Goal: Information Seeking & Learning: Learn about a topic

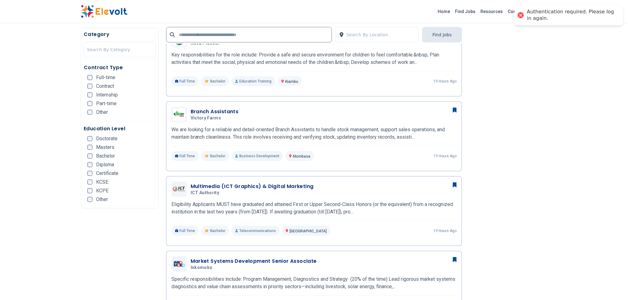
scroll to position [279, 0]
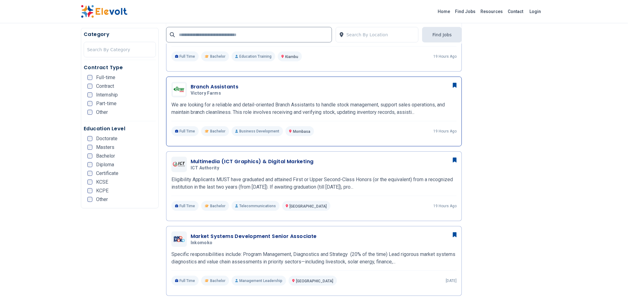
click at [235, 88] on h3 "Branch Assistants" at bounding box center [215, 86] width 48 height 7
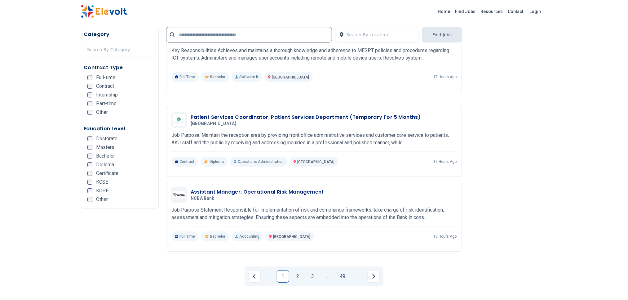
scroll to position [1116, 0]
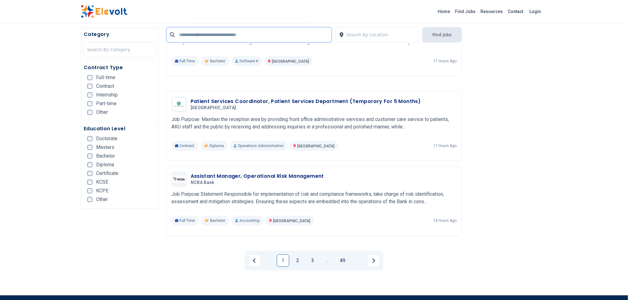
click at [207, 36] on input "text" at bounding box center [249, 35] width 166 height 16
click at [298, 254] on link "2" at bounding box center [298, 260] width 12 height 12
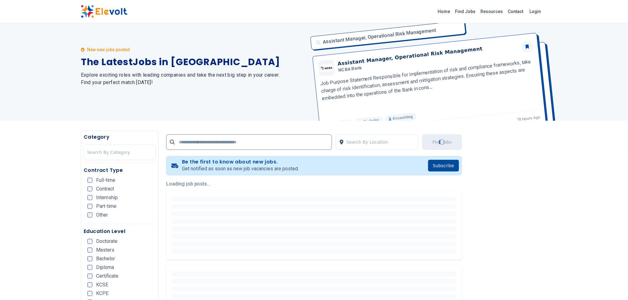
scroll to position [0, 0]
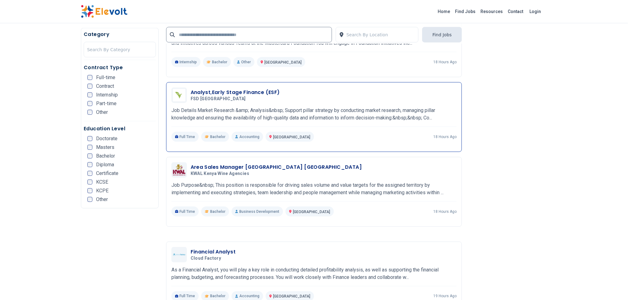
scroll to position [326, 0]
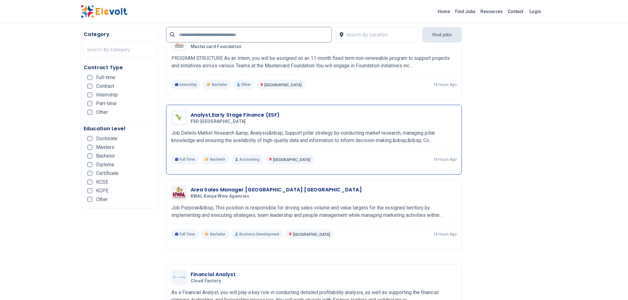
click at [353, 159] on div "Full Time Bachelor Accounting Nairobi KE 18 hours ago" at bounding box center [314, 159] width 286 height 10
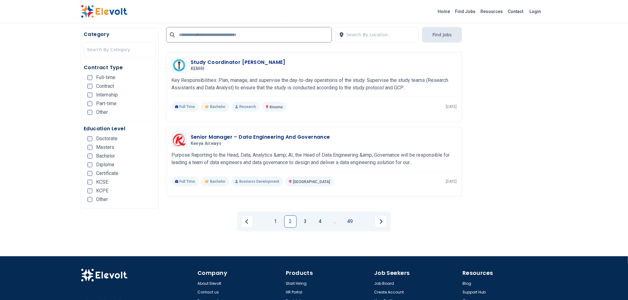
scroll to position [1163, 0]
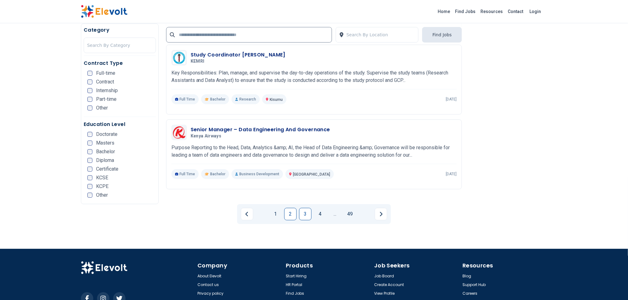
click at [308, 208] on link "3" at bounding box center [305, 214] width 12 height 12
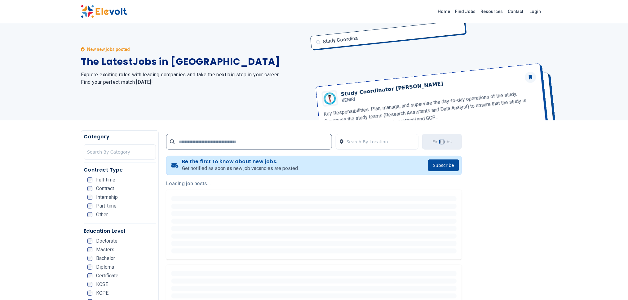
scroll to position [0, 0]
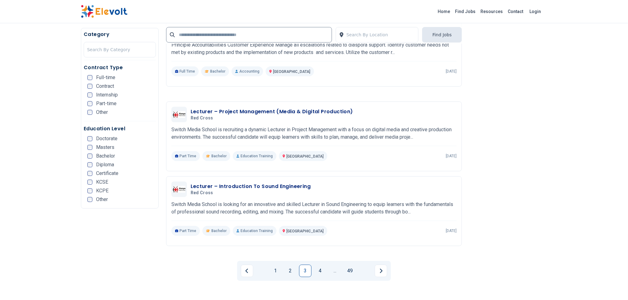
scroll to position [1163, 0]
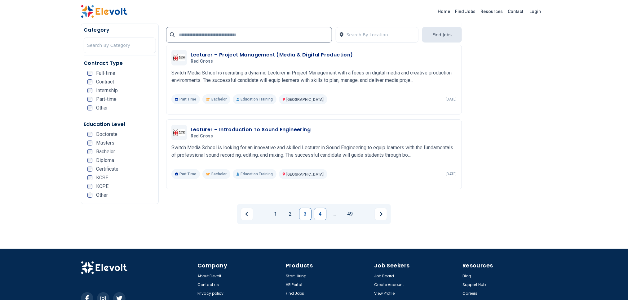
click at [322, 208] on link "4" at bounding box center [320, 214] width 12 height 12
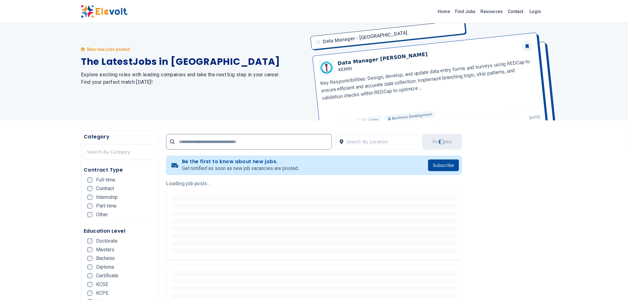
scroll to position [0, 0]
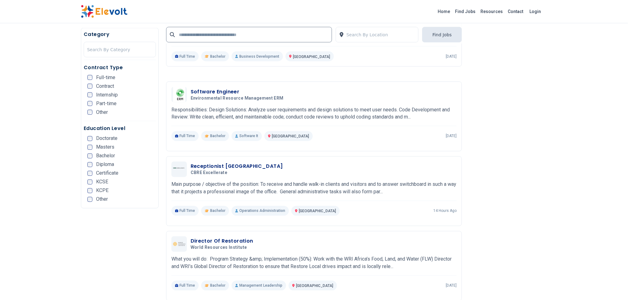
scroll to position [512, 0]
click at [319, 180] on p "Main purpose / objective of the position: To receive and handle walk-in clients…" at bounding box center [314, 187] width 286 height 15
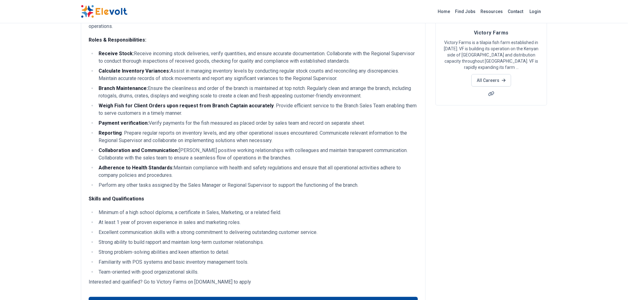
scroll to position [47, 0]
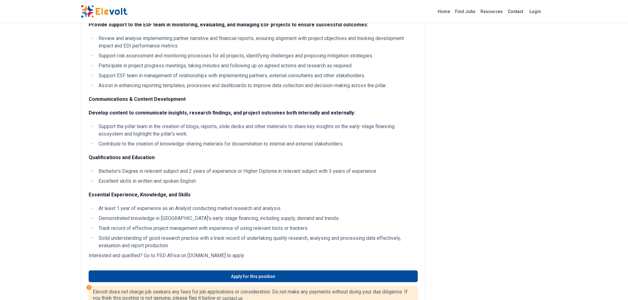
scroll to position [279, 0]
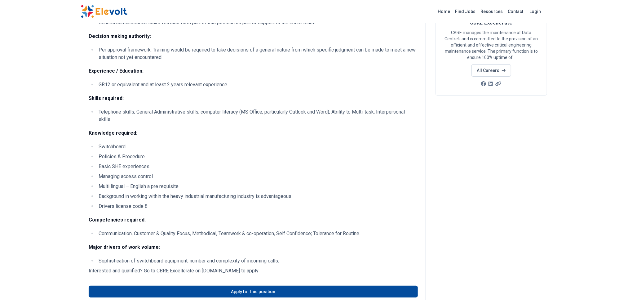
scroll to position [93, 0]
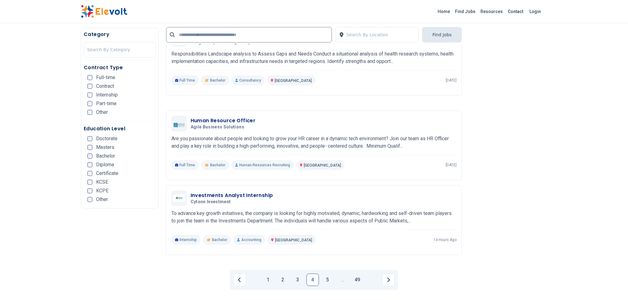
scroll to position [1116, 0]
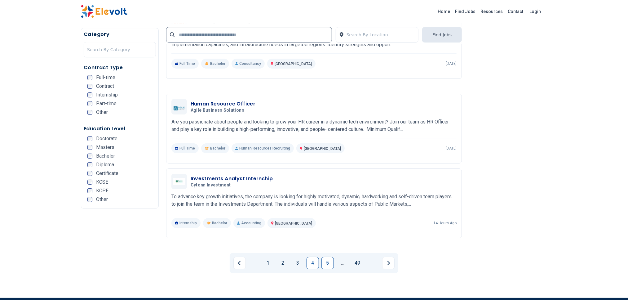
click at [327, 257] on link "5" at bounding box center [328, 263] width 12 height 12
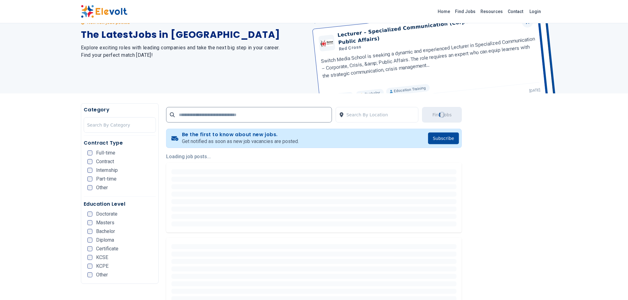
scroll to position [0, 0]
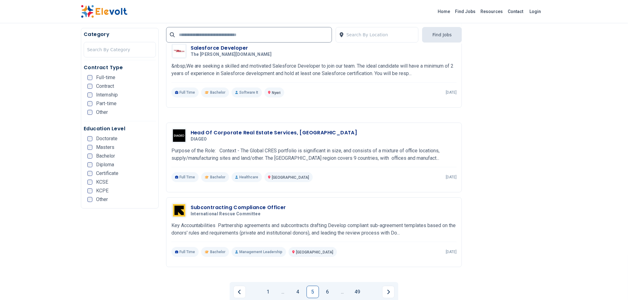
scroll to position [1116, 0]
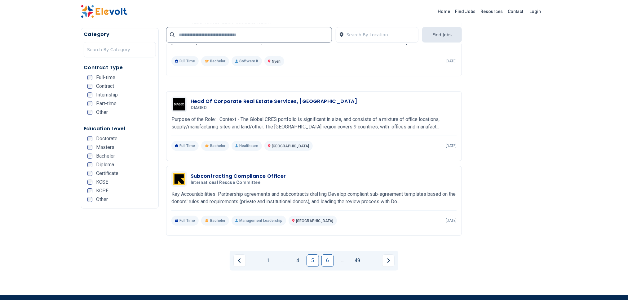
click at [331, 254] on link "6" at bounding box center [328, 260] width 12 height 12
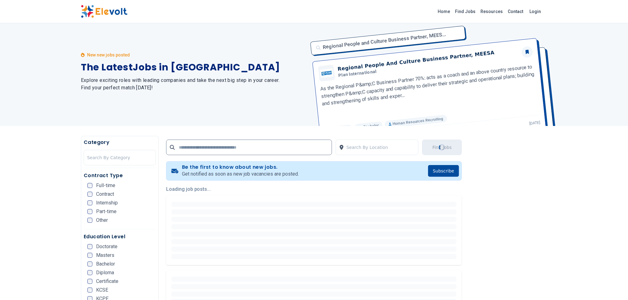
scroll to position [0, 0]
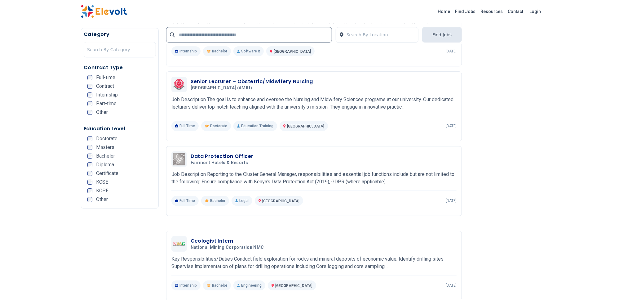
scroll to position [1070, 0]
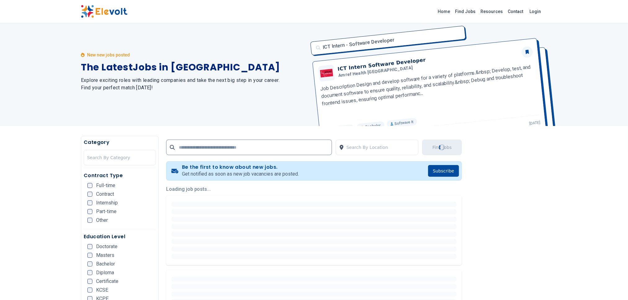
scroll to position [0, 0]
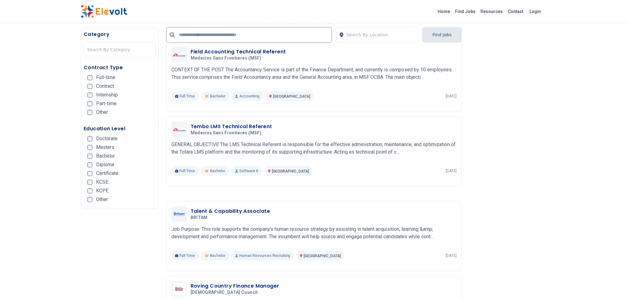
scroll to position [651, 0]
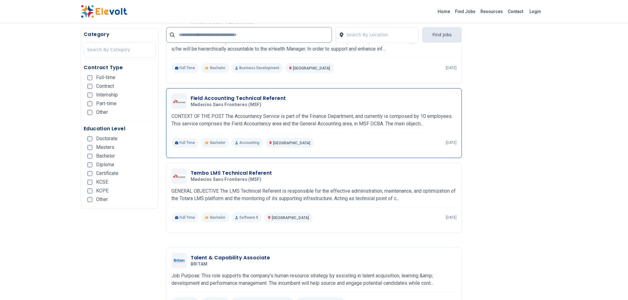
click at [295, 113] on p "CONTEXT OF THE POST The Accountancy Service is part of the Finance Department, …" at bounding box center [314, 120] width 286 height 15
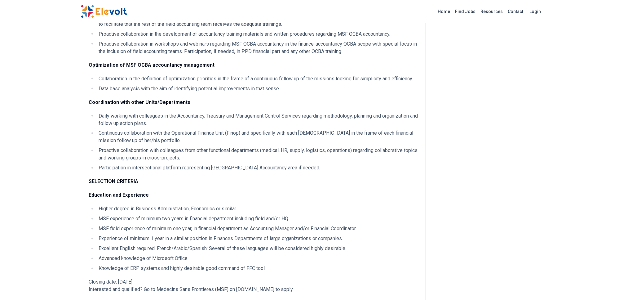
scroll to position [512, 0]
